Goal: Information Seeking & Learning: Learn about a topic

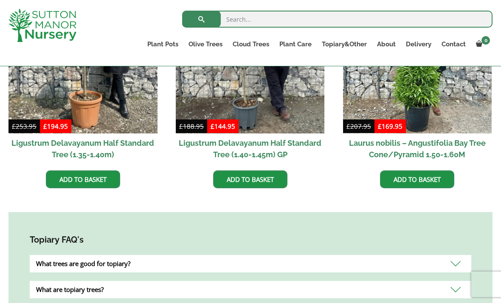
scroll to position [641, 0]
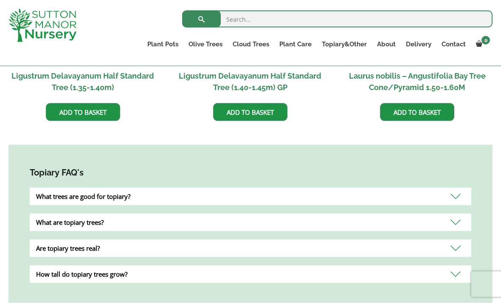
click at [454, 215] on div "What are topiary trees?" at bounding box center [251, 222] width 442 height 17
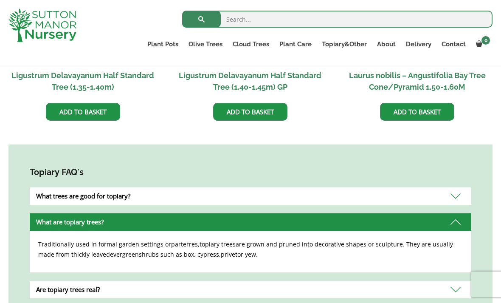
click at [45, 281] on div "Are topiary trees real?" at bounding box center [251, 289] width 442 height 17
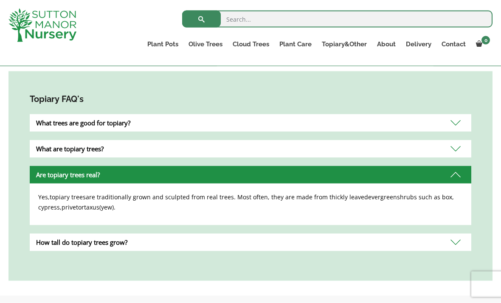
scroll to position [783, 0]
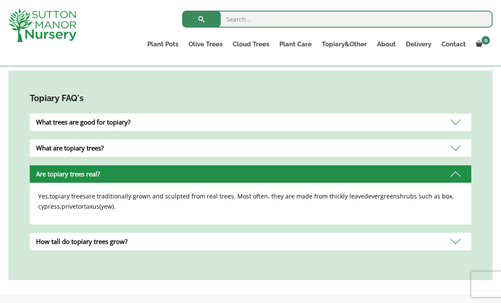
click at [49, 233] on div "How tall do topiary trees grow?" at bounding box center [251, 241] width 442 height 17
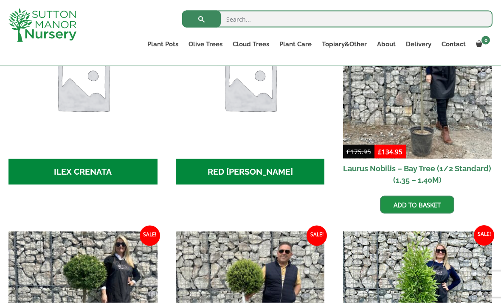
scroll to position [395, 0]
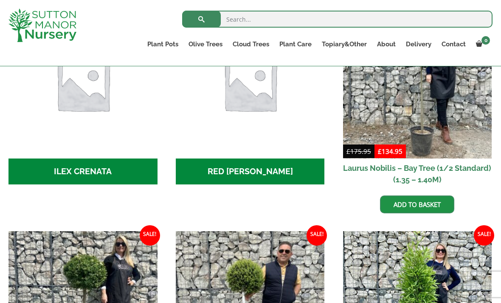
click at [0, 0] on link "Red Robins" at bounding box center [0, 0] width 0 height 0
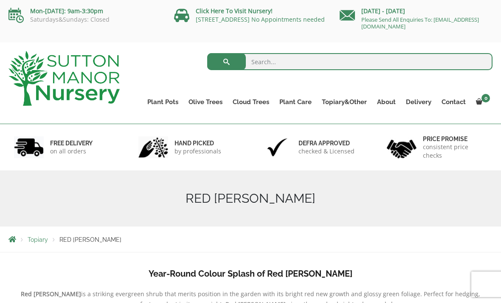
click at [0, 0] on link "Laurus Nobilis Bay Trees" at bounding box center [0, 0] width 0 height 0
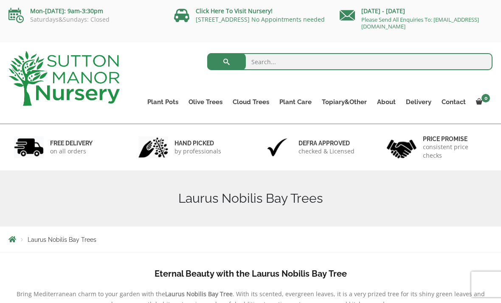
click at [0, 0] on link "Ilex Crenata" at bounding box center [0, 0] width 0 height 0
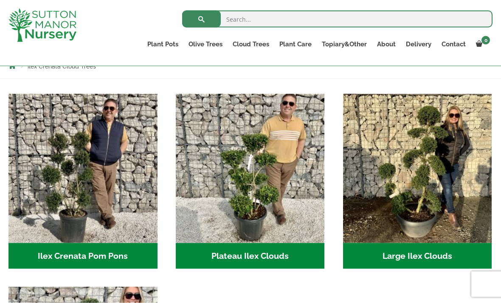
scroll to position [159, 0]
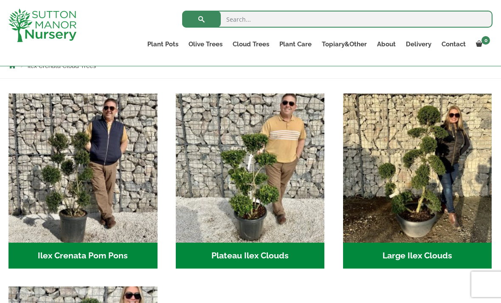
click at [235, 301] on ul "Ilex Crenata Pom Pons (49) Plateau Ilex Clouds (6) Large Ilex Clouds (32) Small…" at bounding box center [250, 286] width 484 height 386
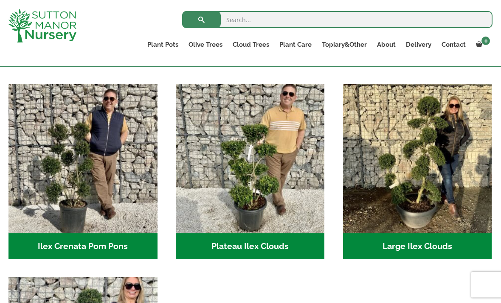
scroll to position [168, 0]
click at [215, 241] on h2 "Plateau Ilex Clouds (6)" at bounding box center [250, 246] width 149 height 26
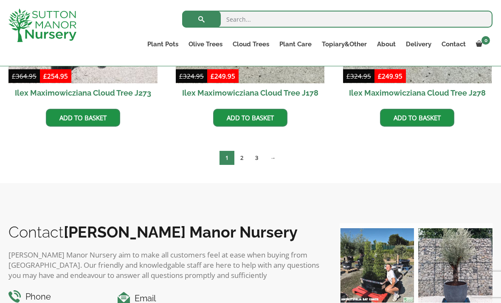
scroll to position [354, 0]
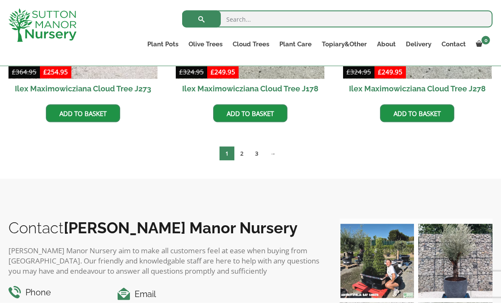
click at [256, 155] on link "3" at bounding box center [256, 154] width 15 height 14
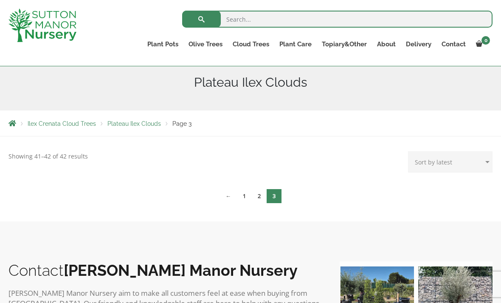
scroll to position [102, 0]
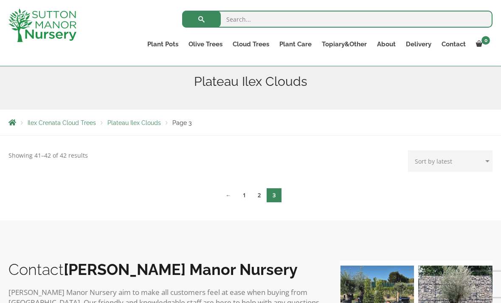
click at [259, 196] on link "2" at bounding box center [259, 195] width 15 height 14
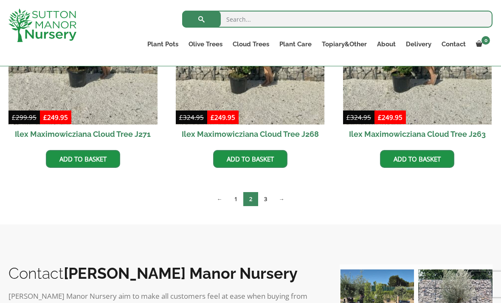
scroll to position [308, 0]
click at [282, 196] on link "→" at bounding box center [281, 200] width 17 height 14
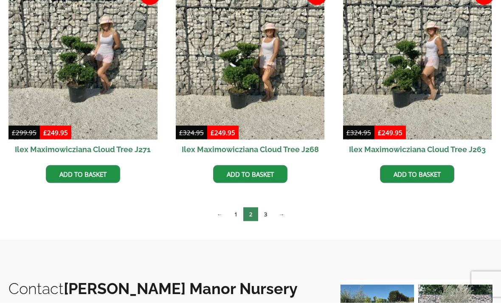
scroll to position [335, 0]
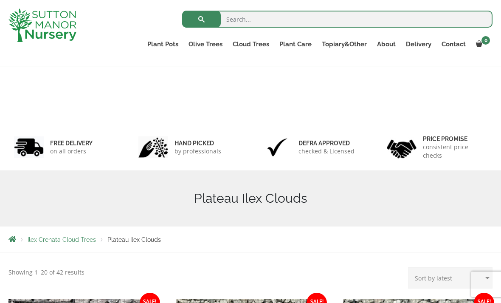
scroll to position [381, 0]
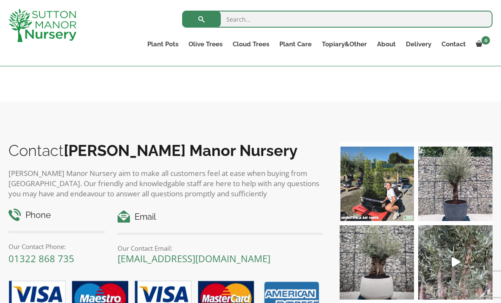
scroll to position [587, 0]
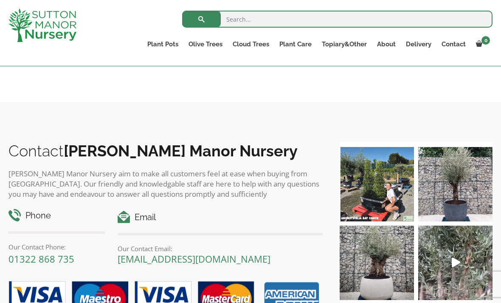
click at [456, 40] on link "Contact" at bounding box center [454, 44] width 34 height 12
